Goal: Task Accomplishment & Management: Manage account settings

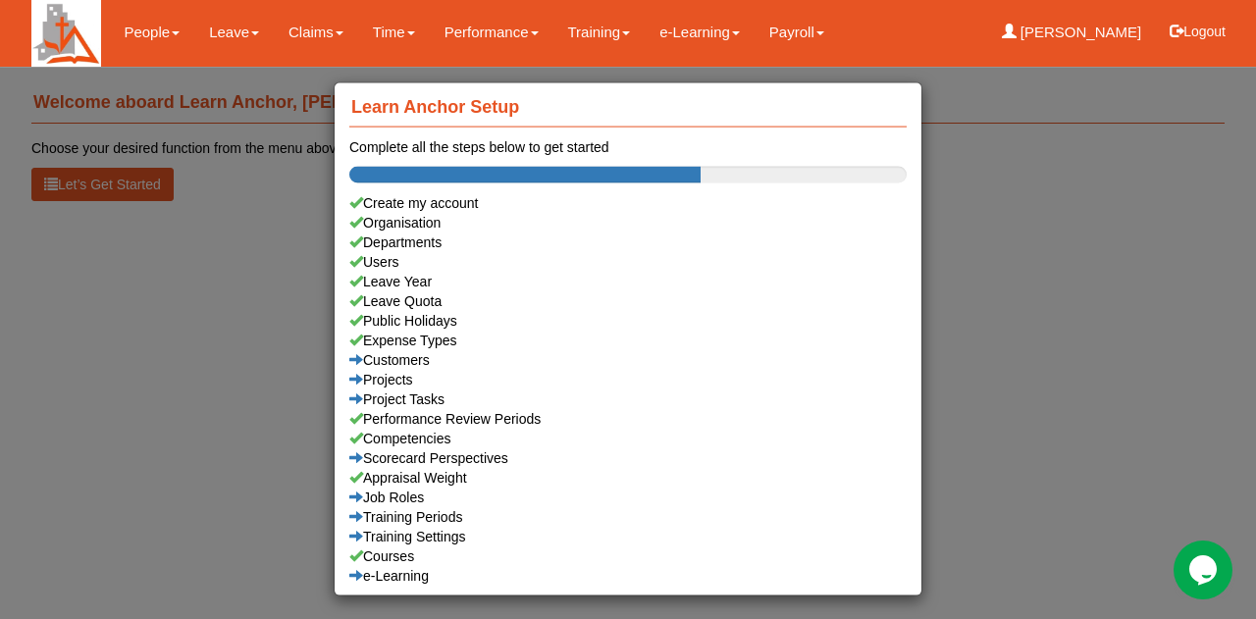
drag, startPoint x: 1013, startPoint y: 307, endPoint x: 844, endPoint y: 288, distance: 169.8
click at [1013, 307] on div "Learn Anchor Setup Complete all the steps below to get started Create my accoun…" at bounding box center [628, 309] width 1256 height 619
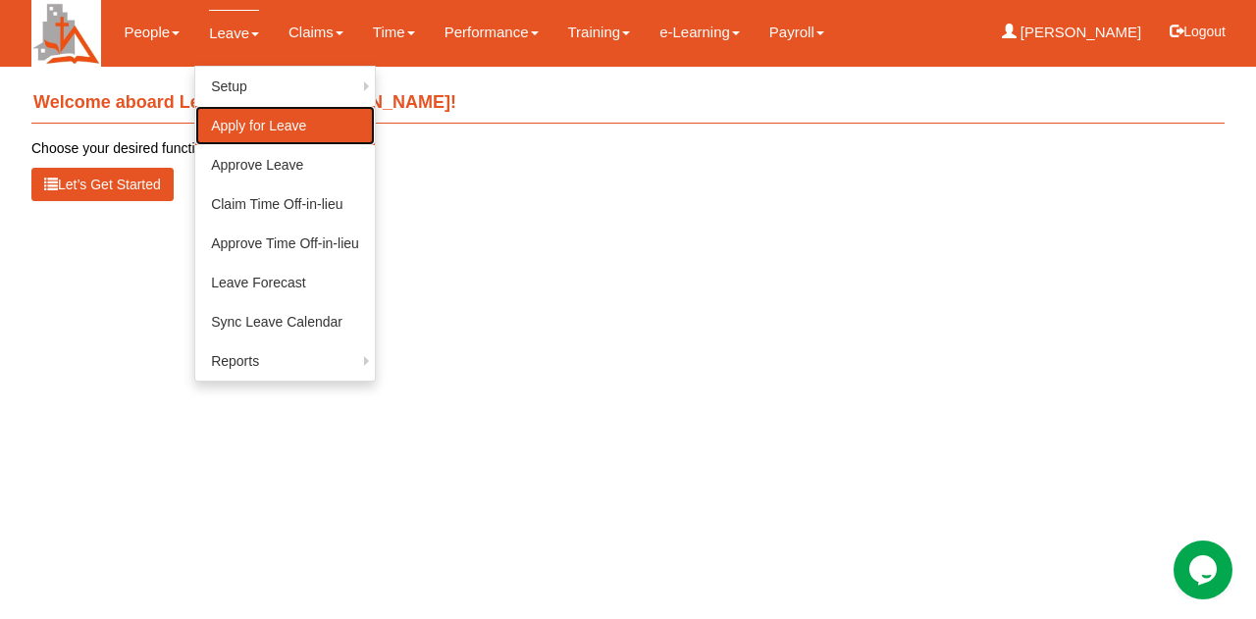
click at [245, 132] on link "Apply for Leave" at bounding box center [285, 125] width 180 height 39
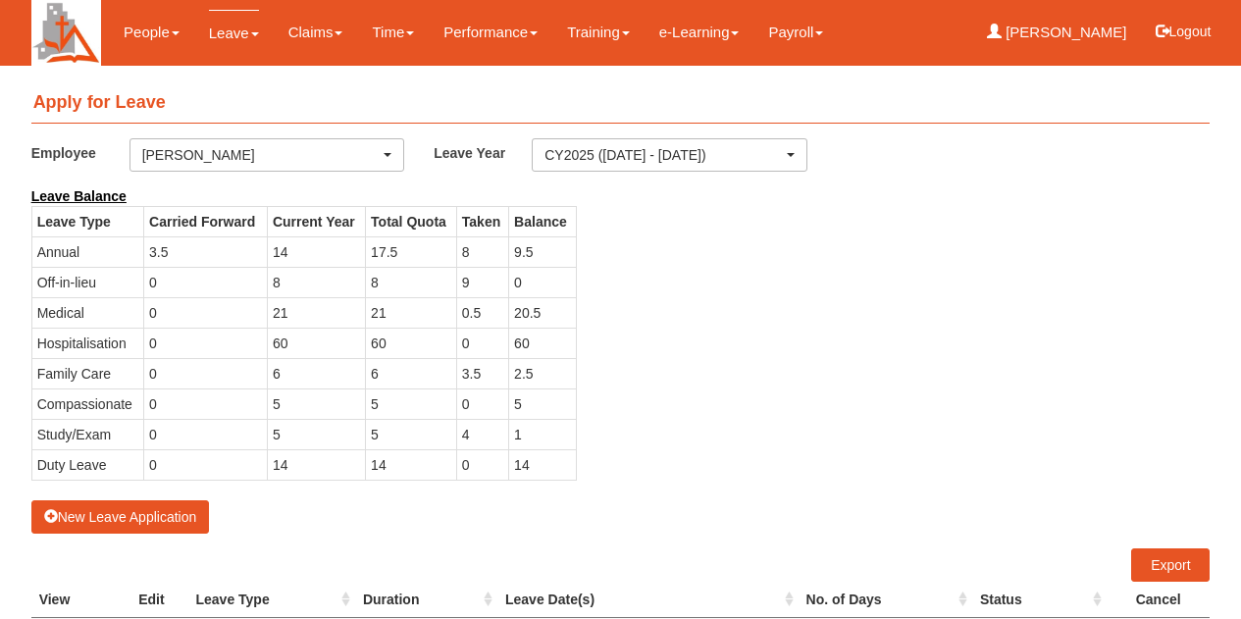
select select "50"
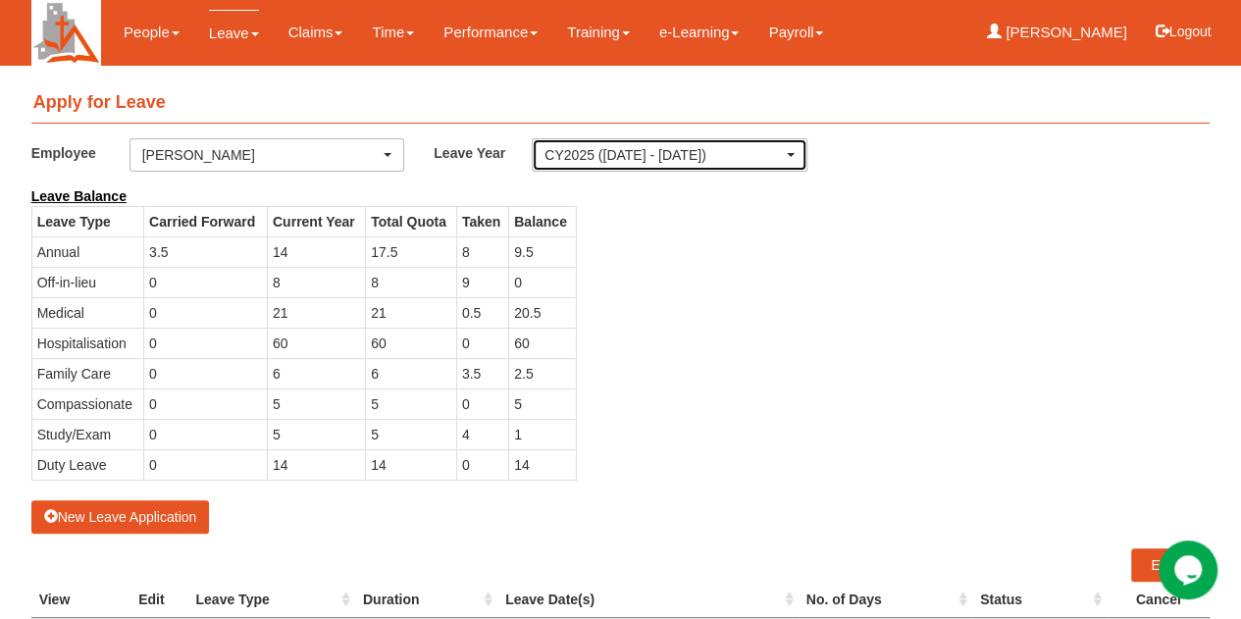
click at [790, 158] on div "CY2025 ([DATE] - [DATE])" at bounding box center [670, 155] width 250 height 20
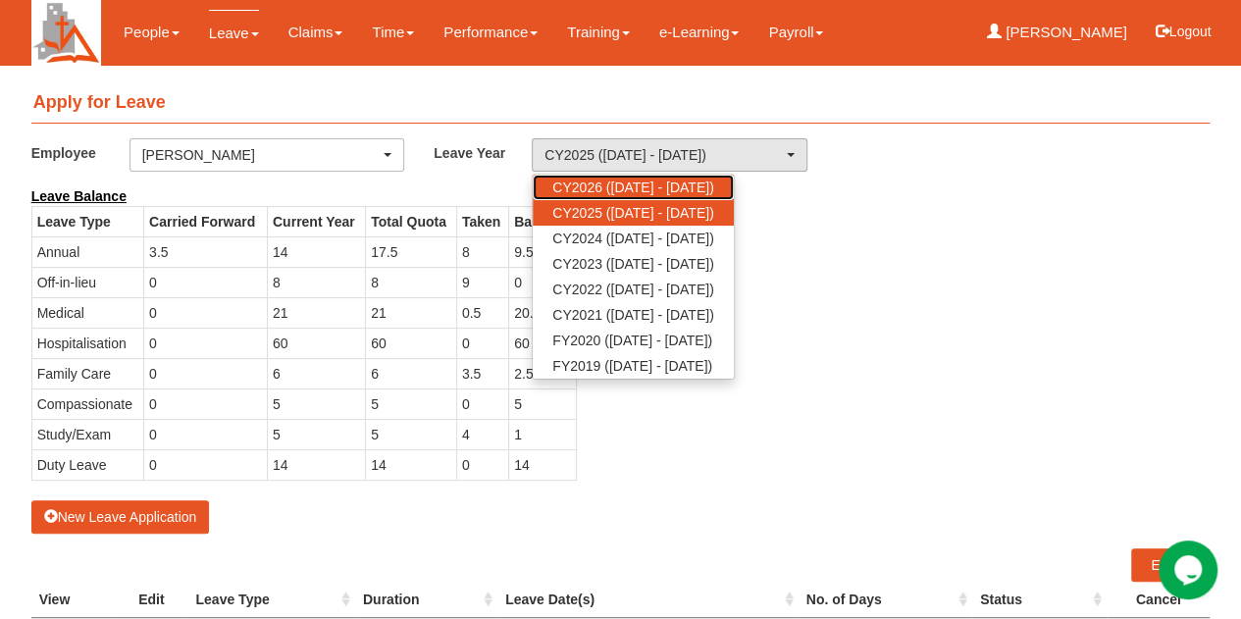
click at [733, 175] on link "CY2026 ([DATE] - [DATE])" at bounding box center [633, 188] width 200 height 26
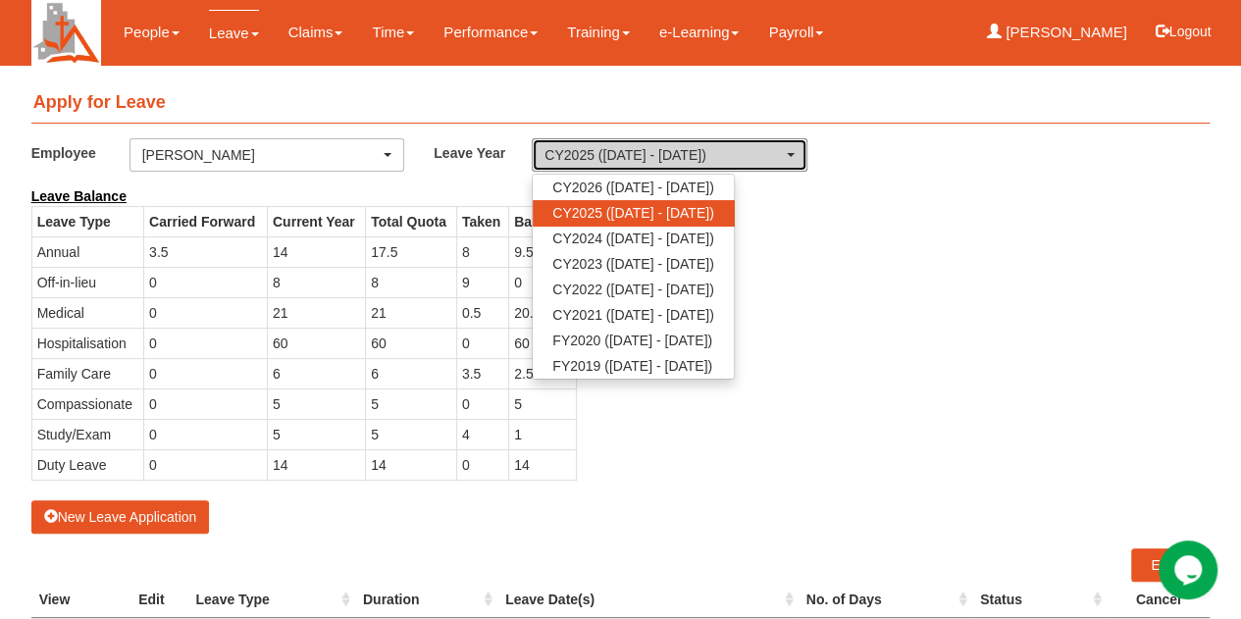
select select "80"
select select "50"
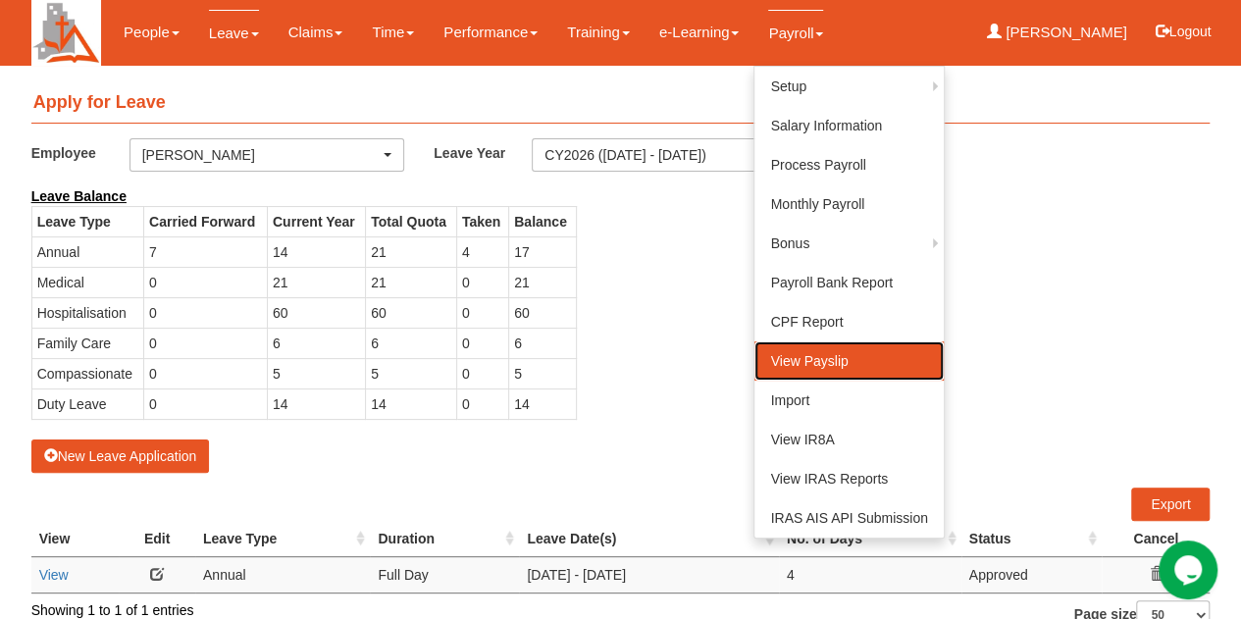
click at [819, 358] on link "View Payslip" at bounding box center [849, 360] width 188 height 39
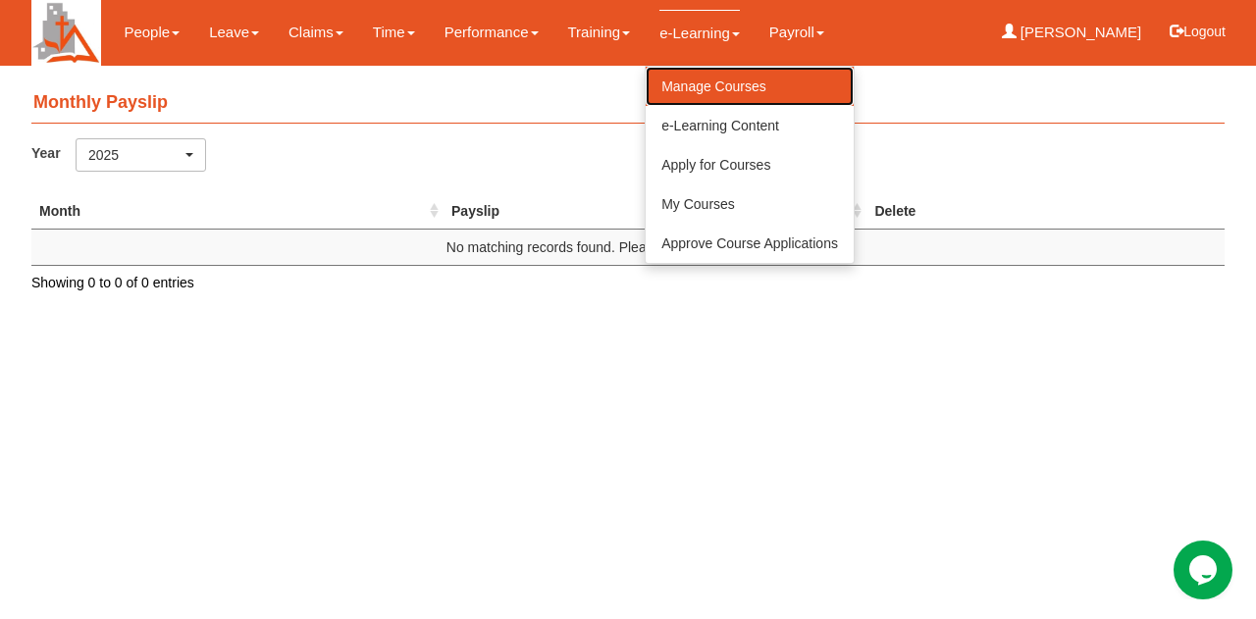
click at [670, 91] on link "Manage Courses" at bounding box center [750, 86] width 208 height 39
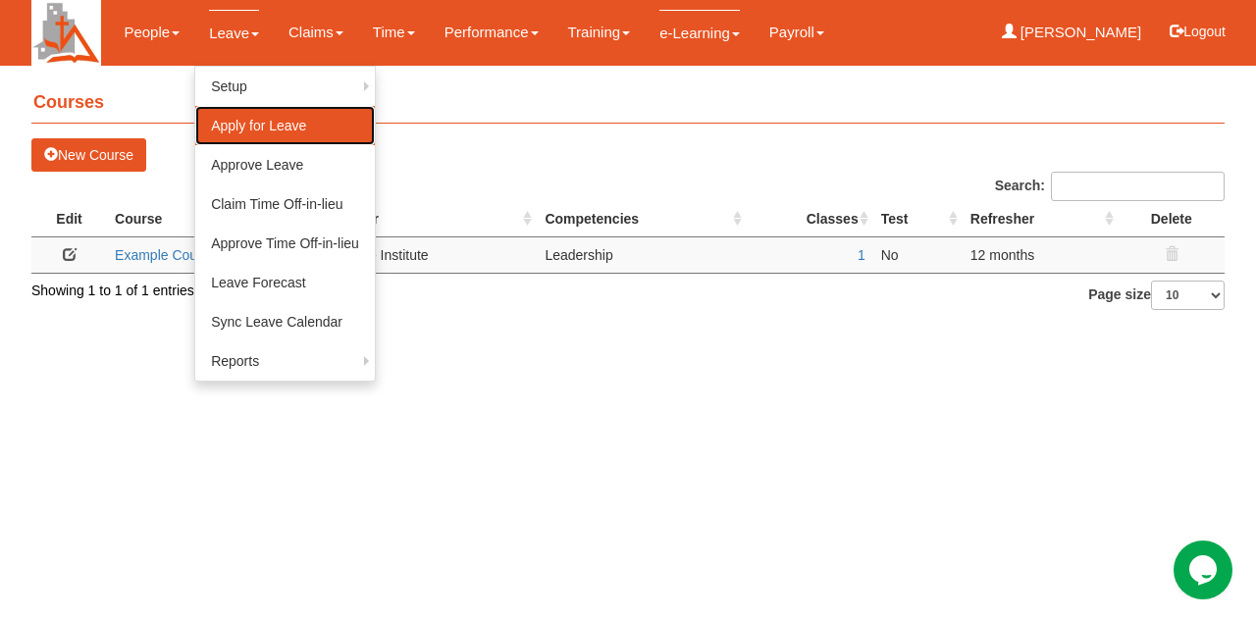
click at [241, 125] on link "Apply for Leave" at bounding box center [285, 125] width 180 height 39
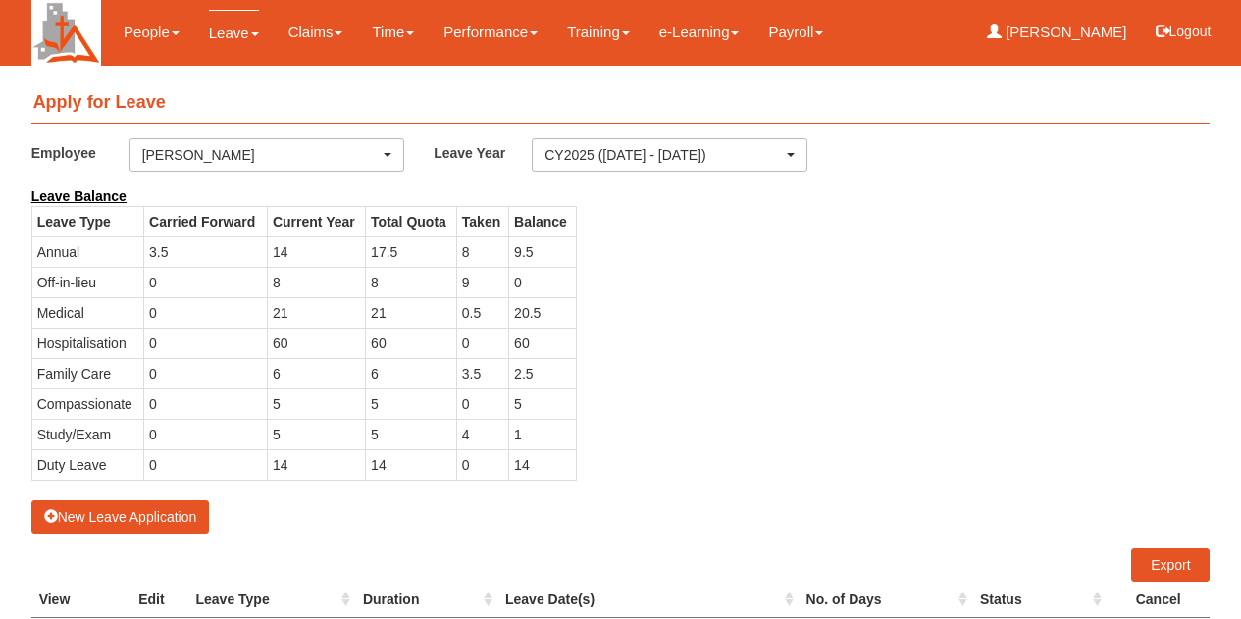
select select "50"
